Goal: Entertainment & Leisure: Consume media (video, audio)

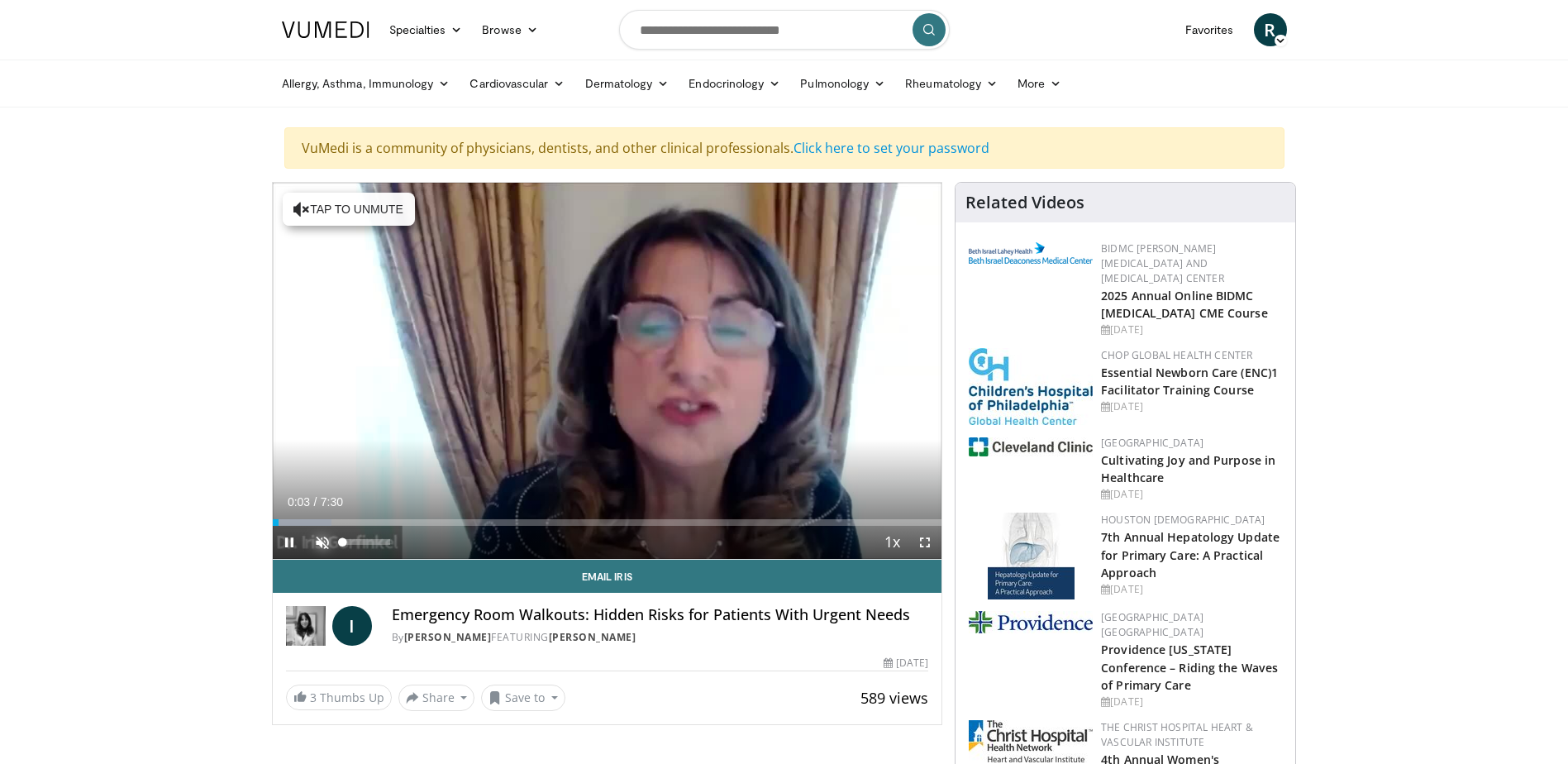
click at [325, 538] on span "Video Player" at bounding box center [322, 542] width 33 height 33
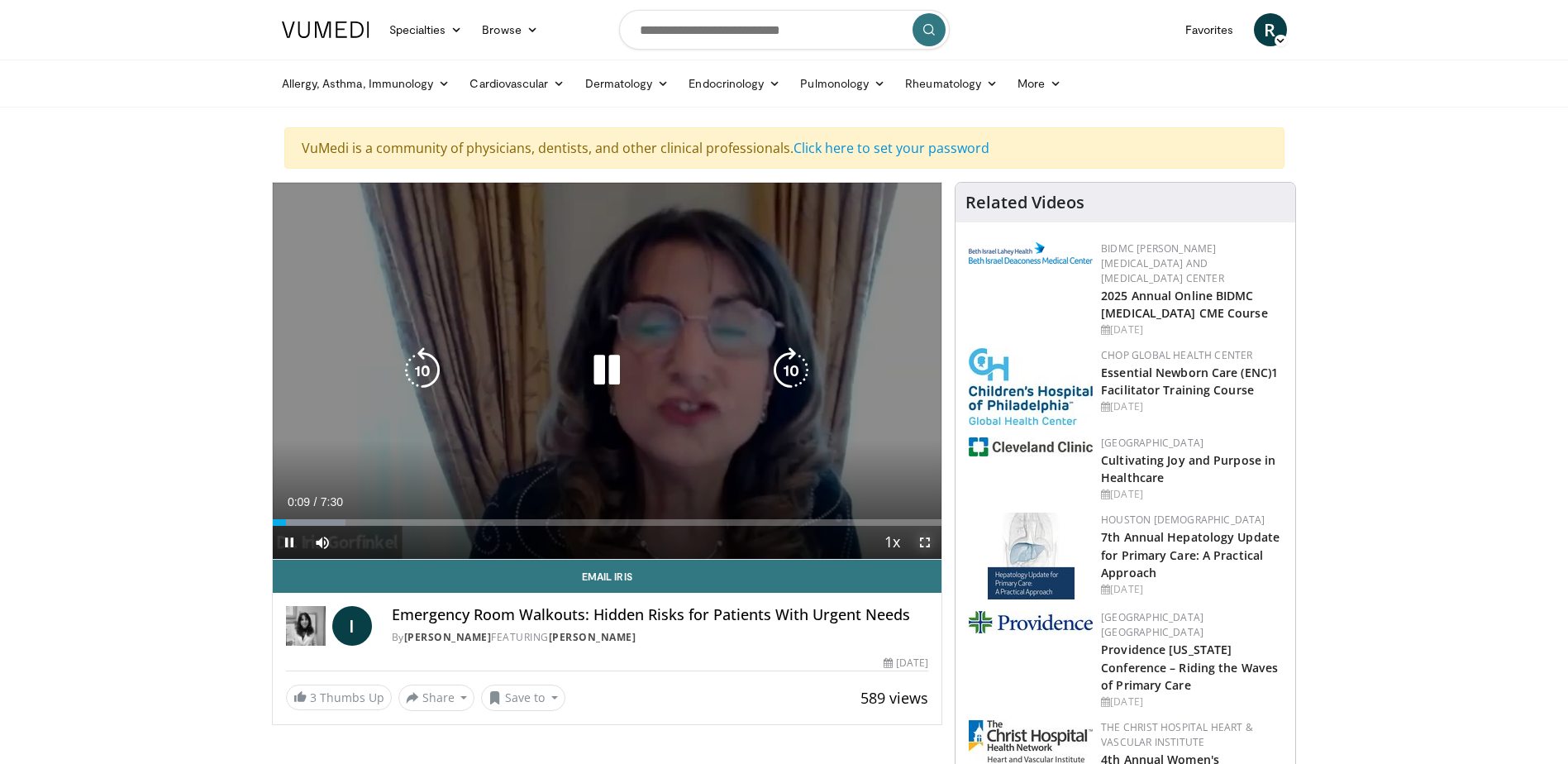
drag, startPoint x: 924, startPoint y: 538, endPoint x: 926, endPoint y: 624, distance: 86.0
click at [924, 538] on span "Video Player" at bounding box center [925, 542] width 33 height 33
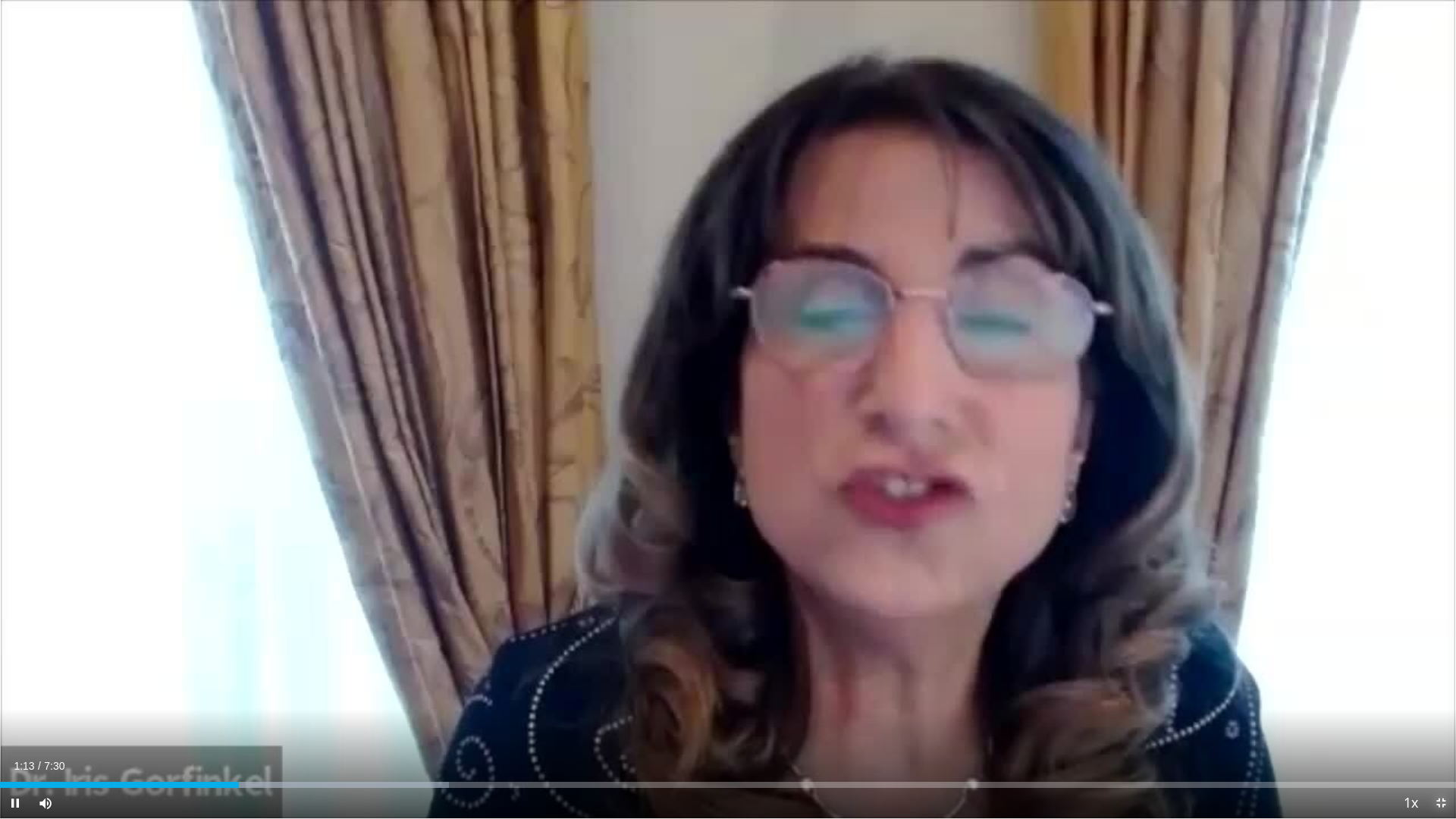
click at [1438, 700] on span "Video Player" at bounding box center [1441, 803] width 31 height 31
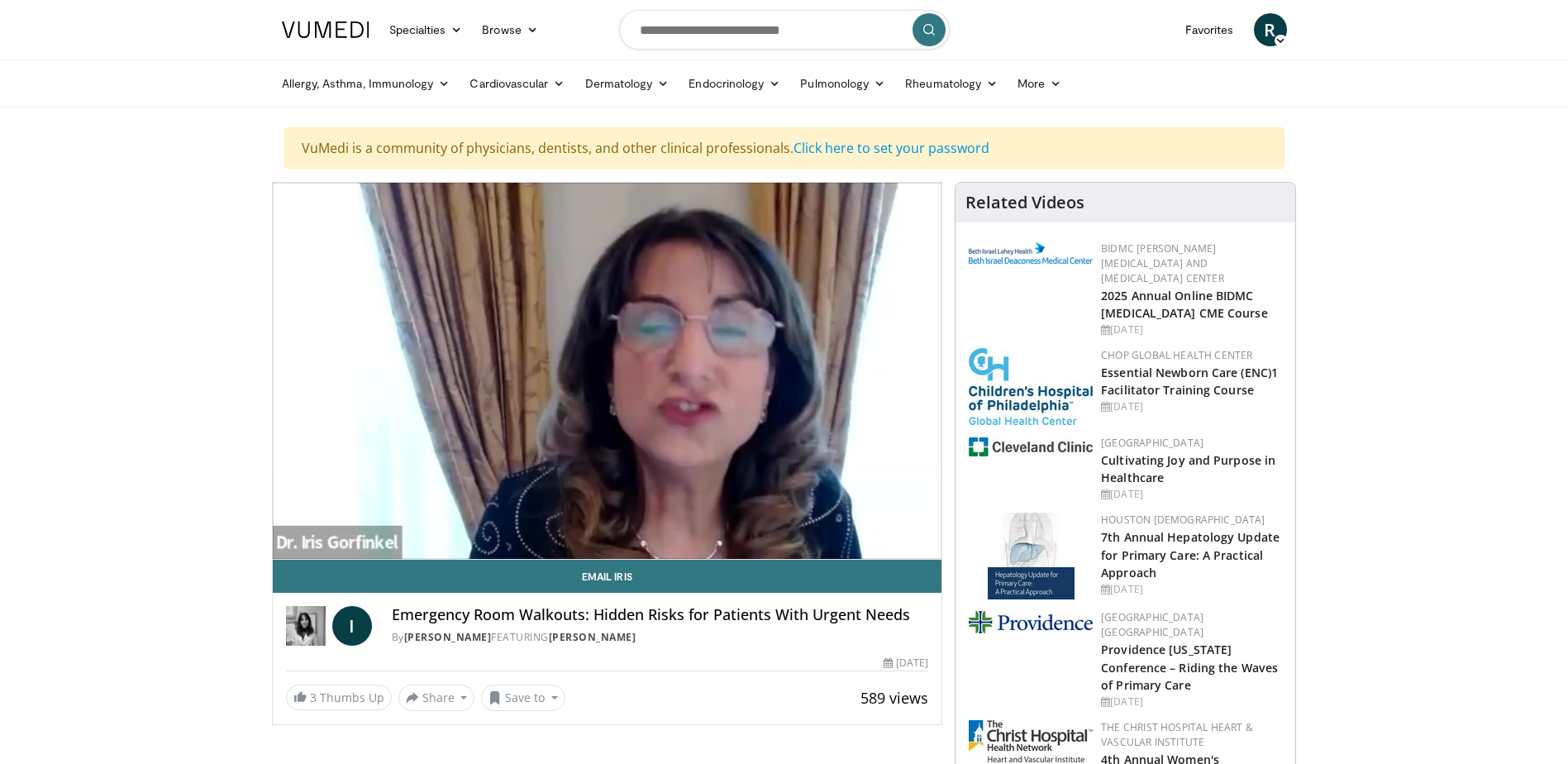
click at [1255, 692] on h2 "Providence [US_STATE] Conference – Riding the Waves of Primary Care" at bounding box center [1192, 666] width 181 height 52
